Goal: Task Accomplishment & Management: Manage account settings

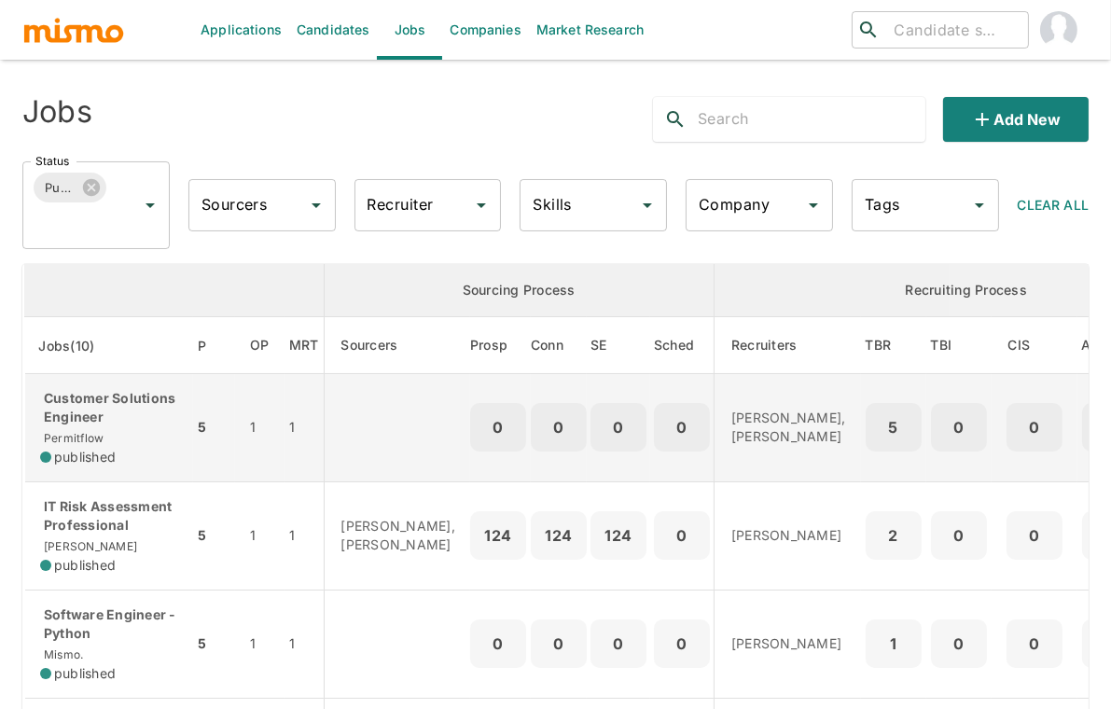
click at [160, 425] on p "Customer Solutions Engineer" at bounding box center [109, 407] width 138 height 37
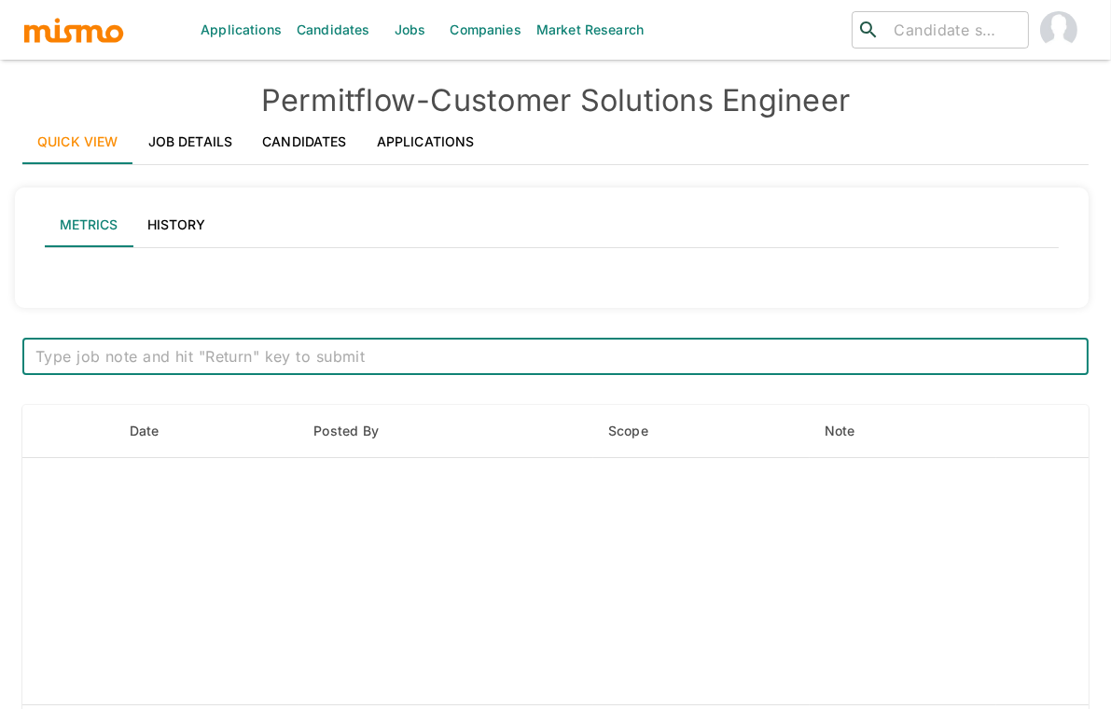
click at [426, 130] on link "Applications" at bounding box center [426, 141] width 128 height 45
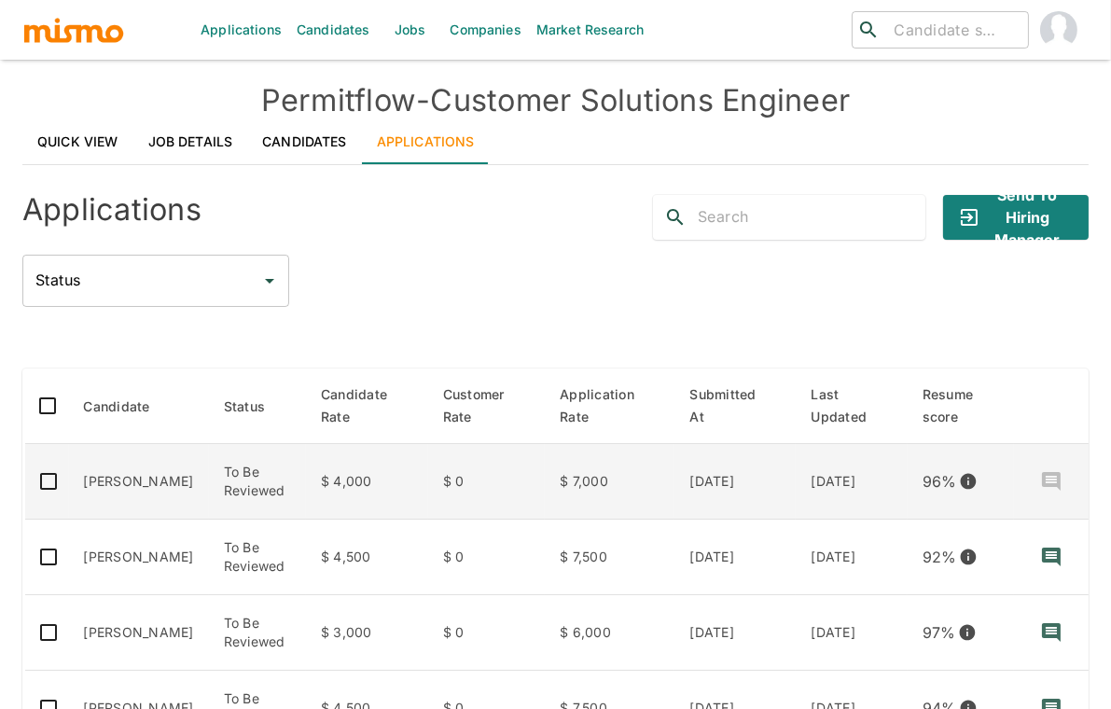
click at [112, 489] on td "[PERSON_NAME]" at bounding box center [139, 482] width 140 height 76
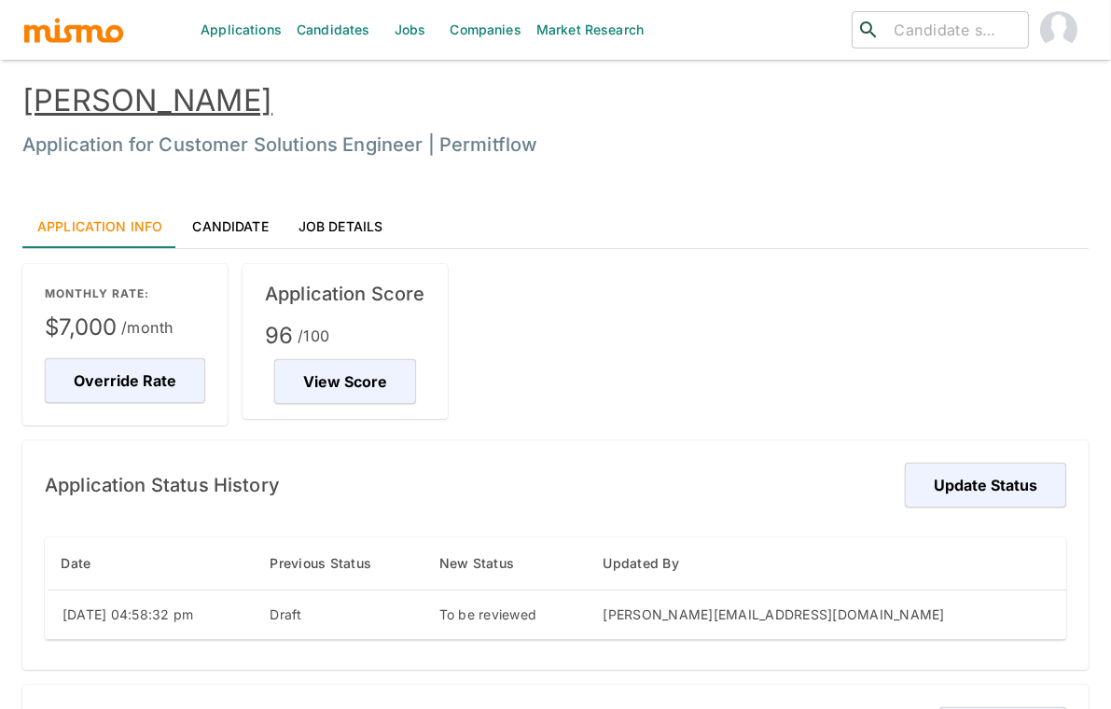
click at [234, 225] on link "Candidate" at bounding box center [229, 225] width 105 height 45
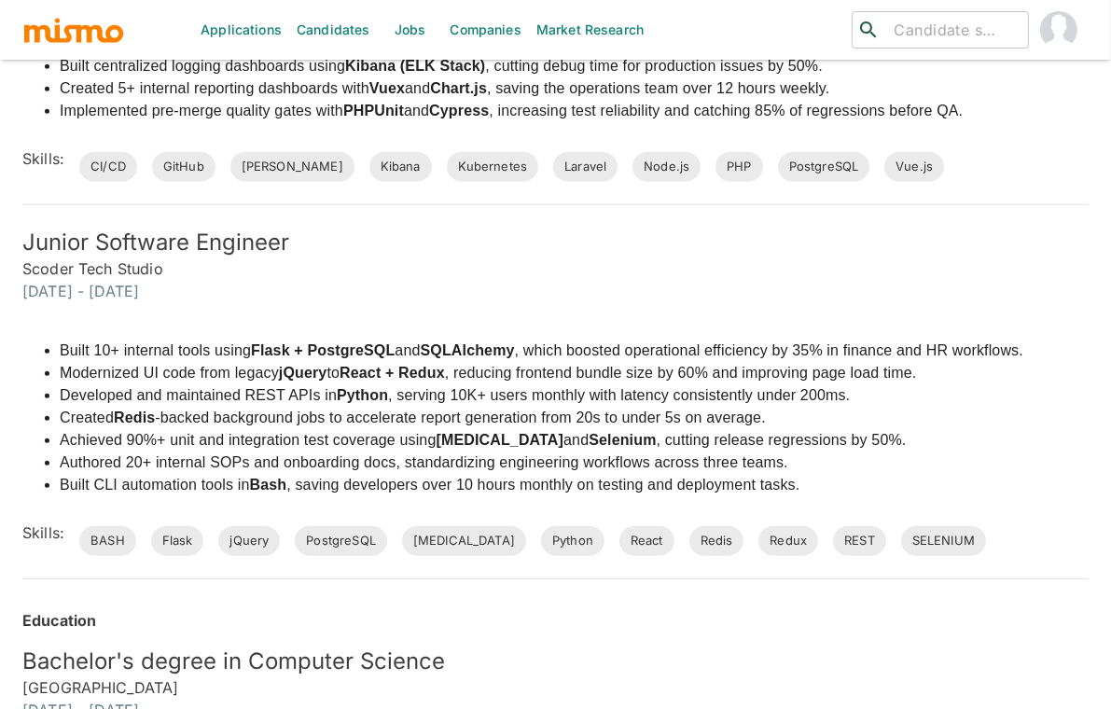
scroll to position [3053, 0]
